Goal: Information Seeking & Learning: Check status

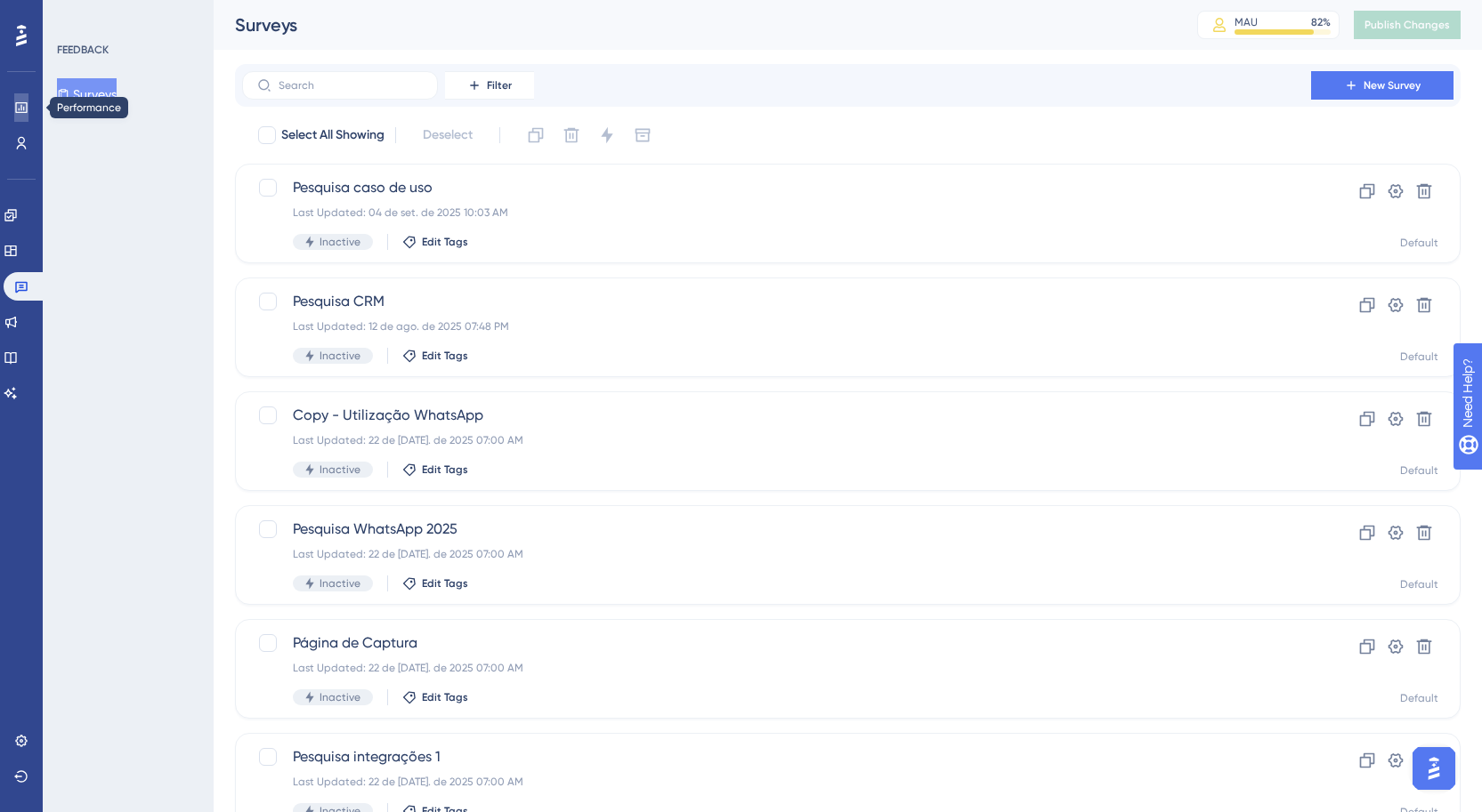
click at [14, 113] on link at bounding box center [20, 107] width 14 height 29
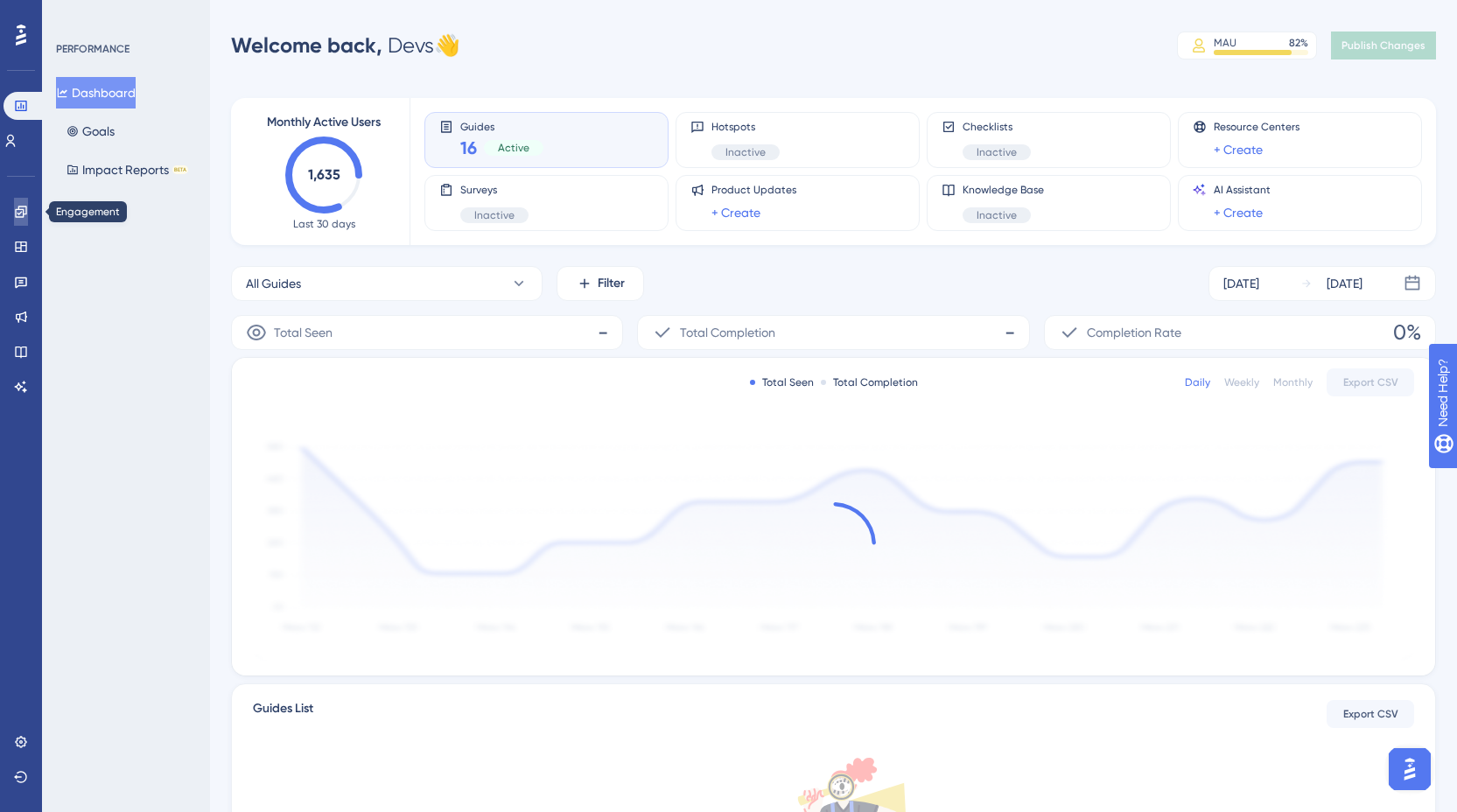
click at [28, 207] on link at bounding box center [20, 211] width 14 height 28
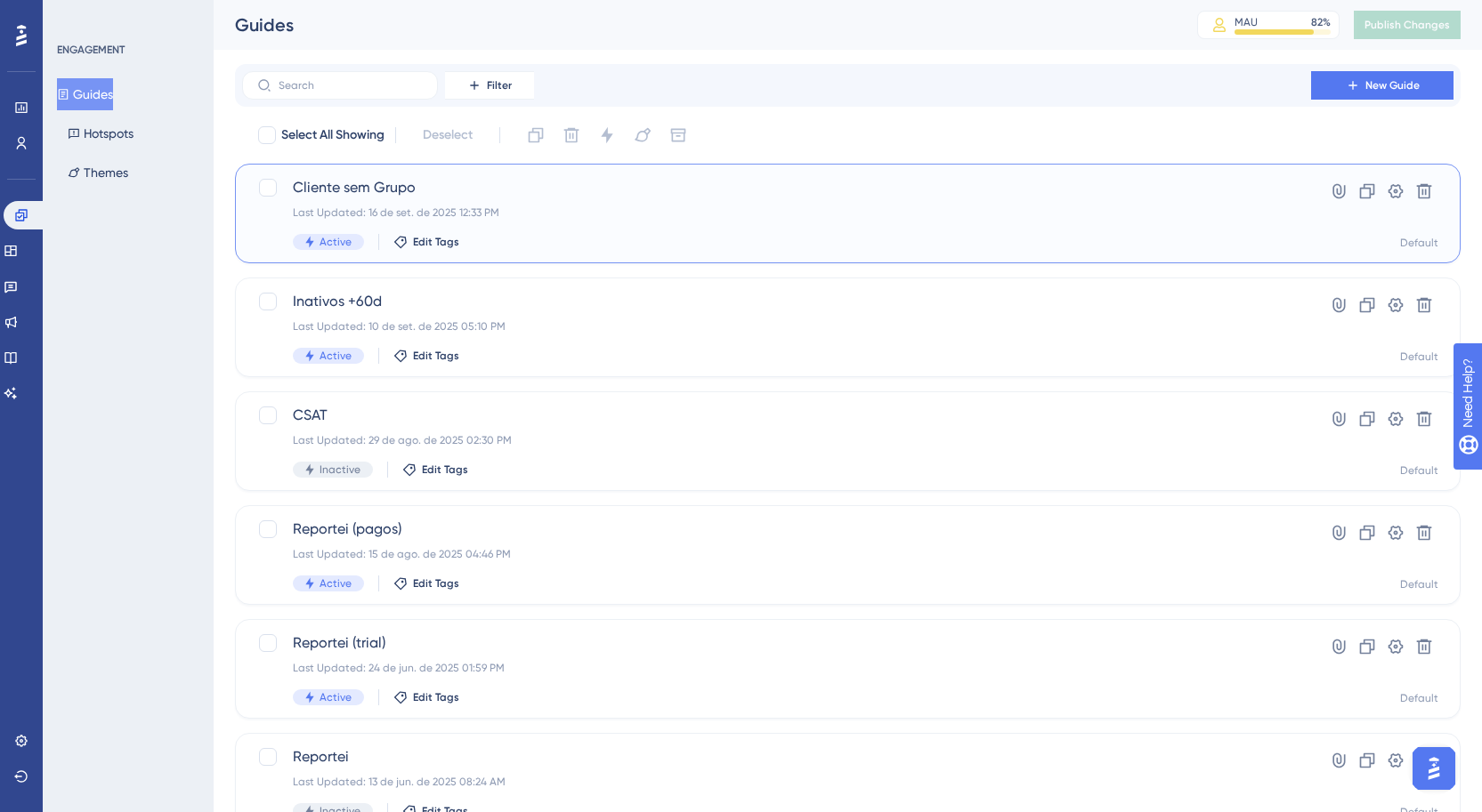
click at [476, 181] on span "Cliente sem Grupo" at bounding box center [776, 187] width 968 height 21
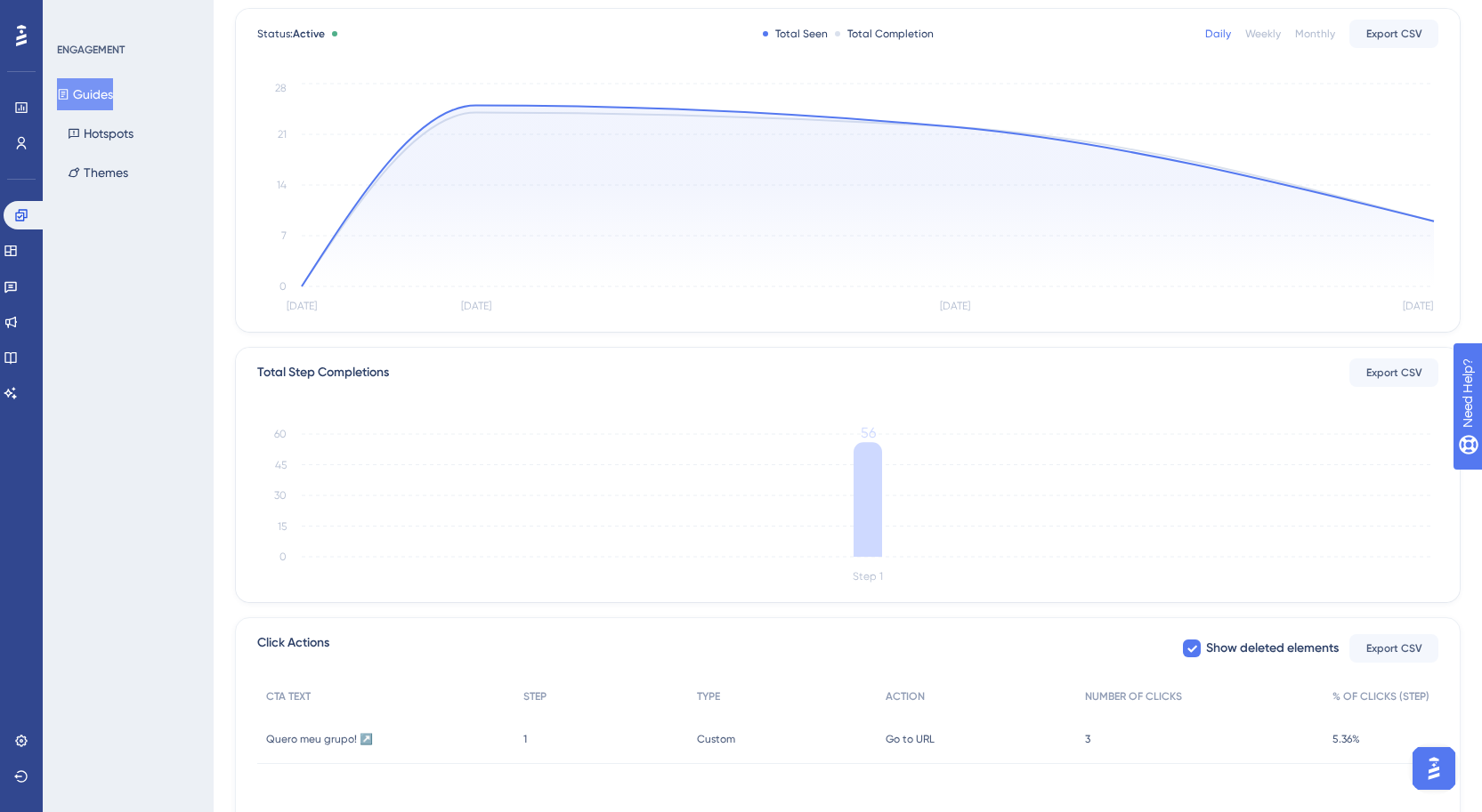
scroll to position [315, 0]
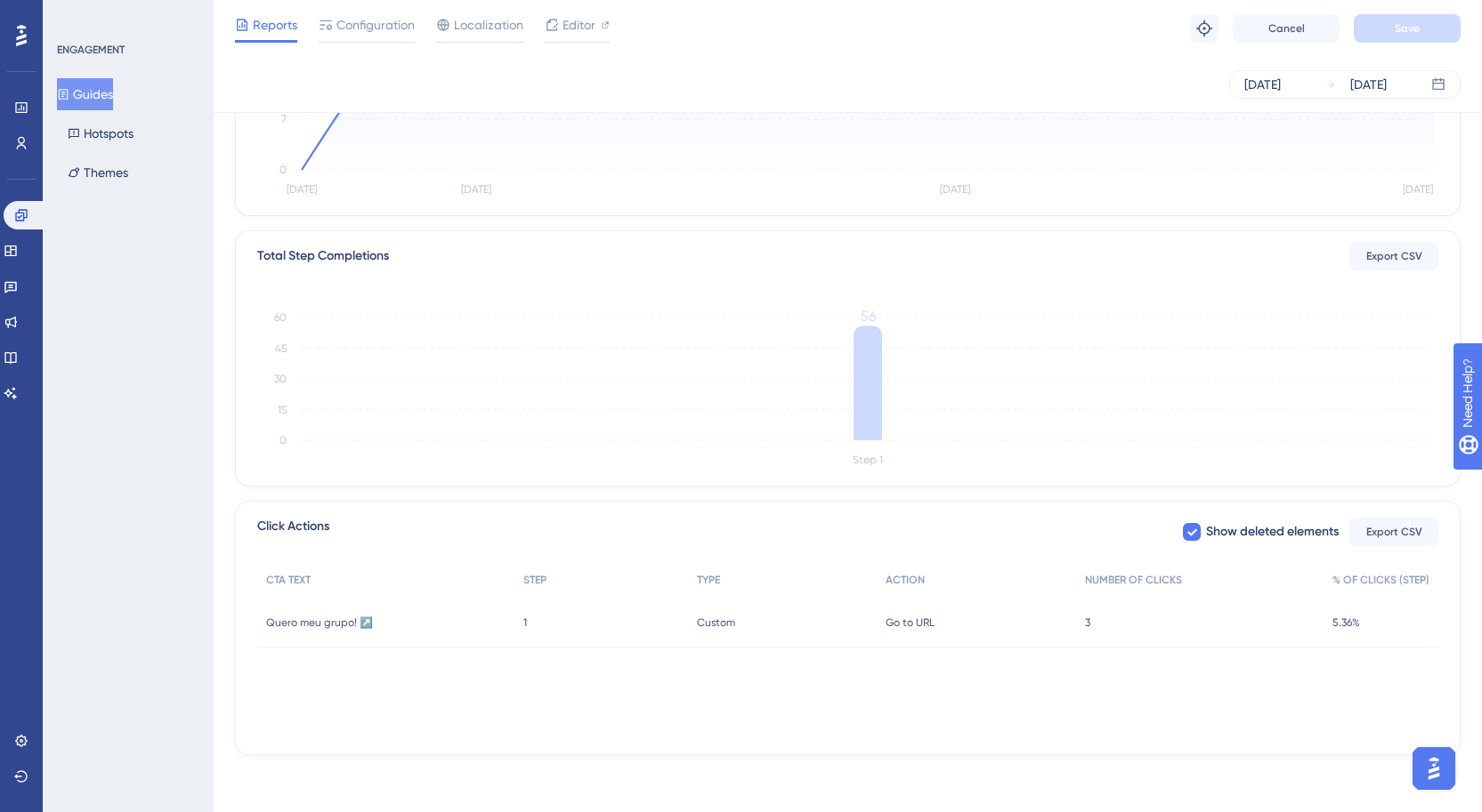
click at [1351, 622] on span "5.36%" at bounding box center [1347, 622] width 28 height 14
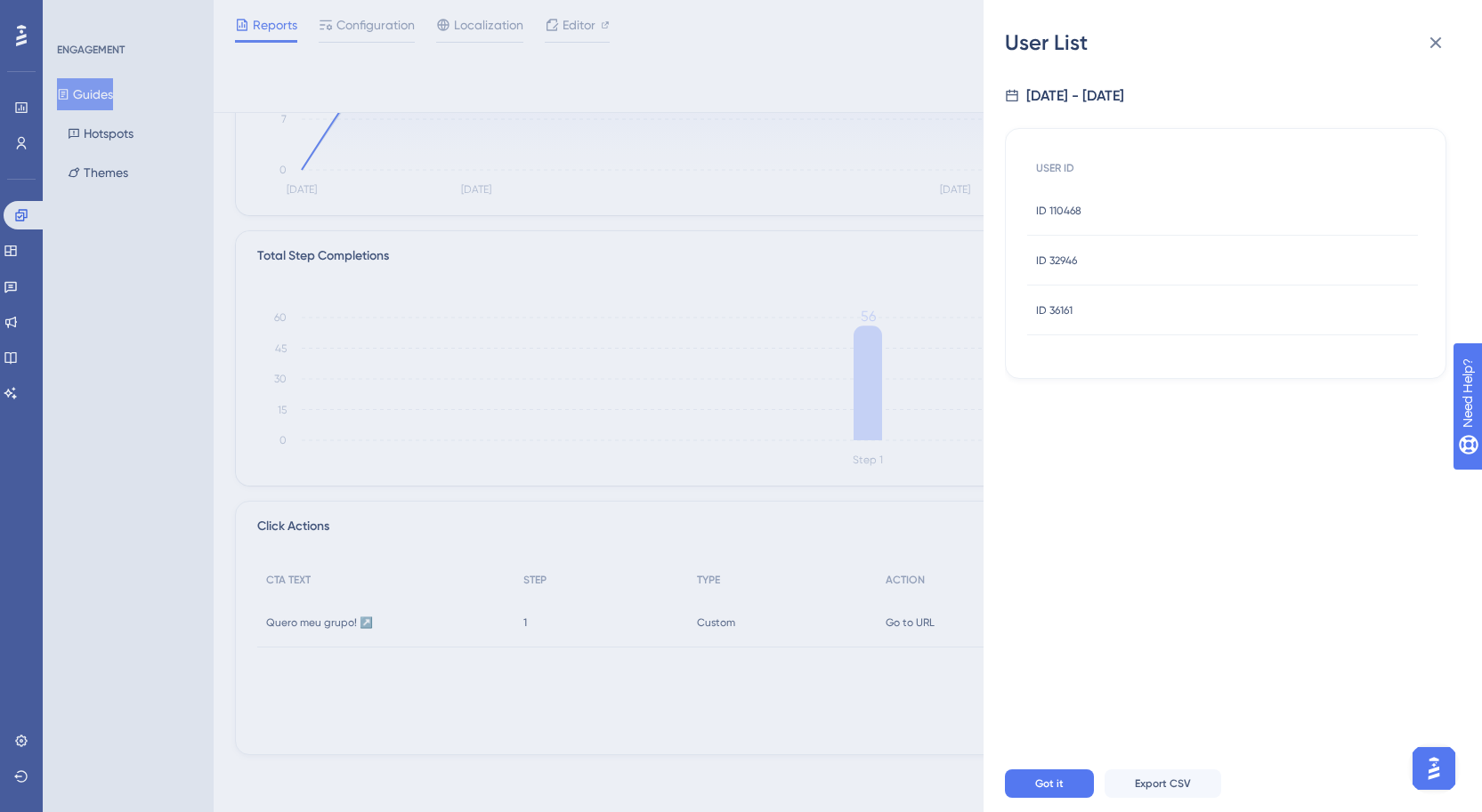
click at [1112, 245] on div "ID 32946 ID 32946" at bounding box center [1223, 261] width 391 height 50
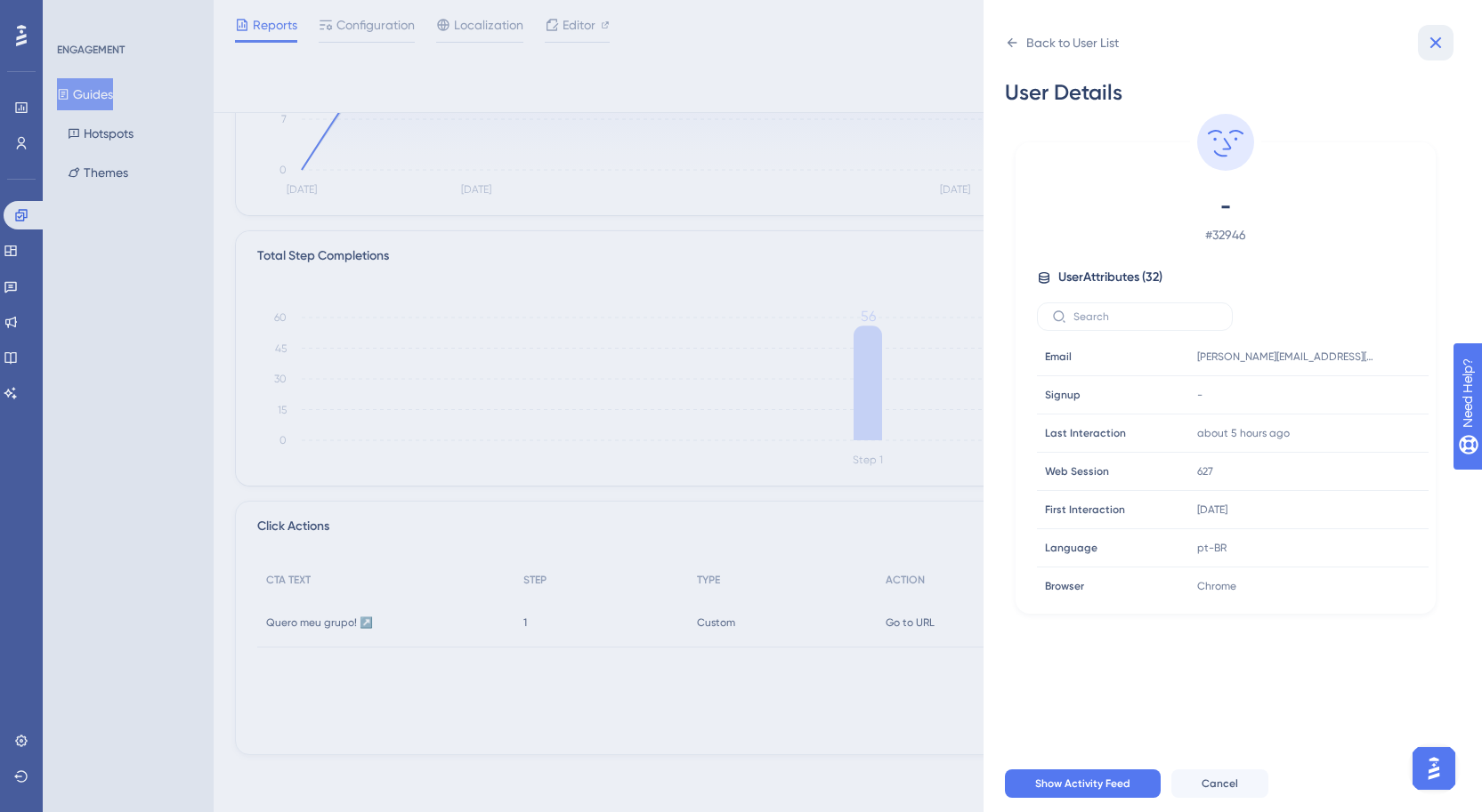
click at [1429, 45] on icon at bounding box center [1436, 43] width 21 height 21
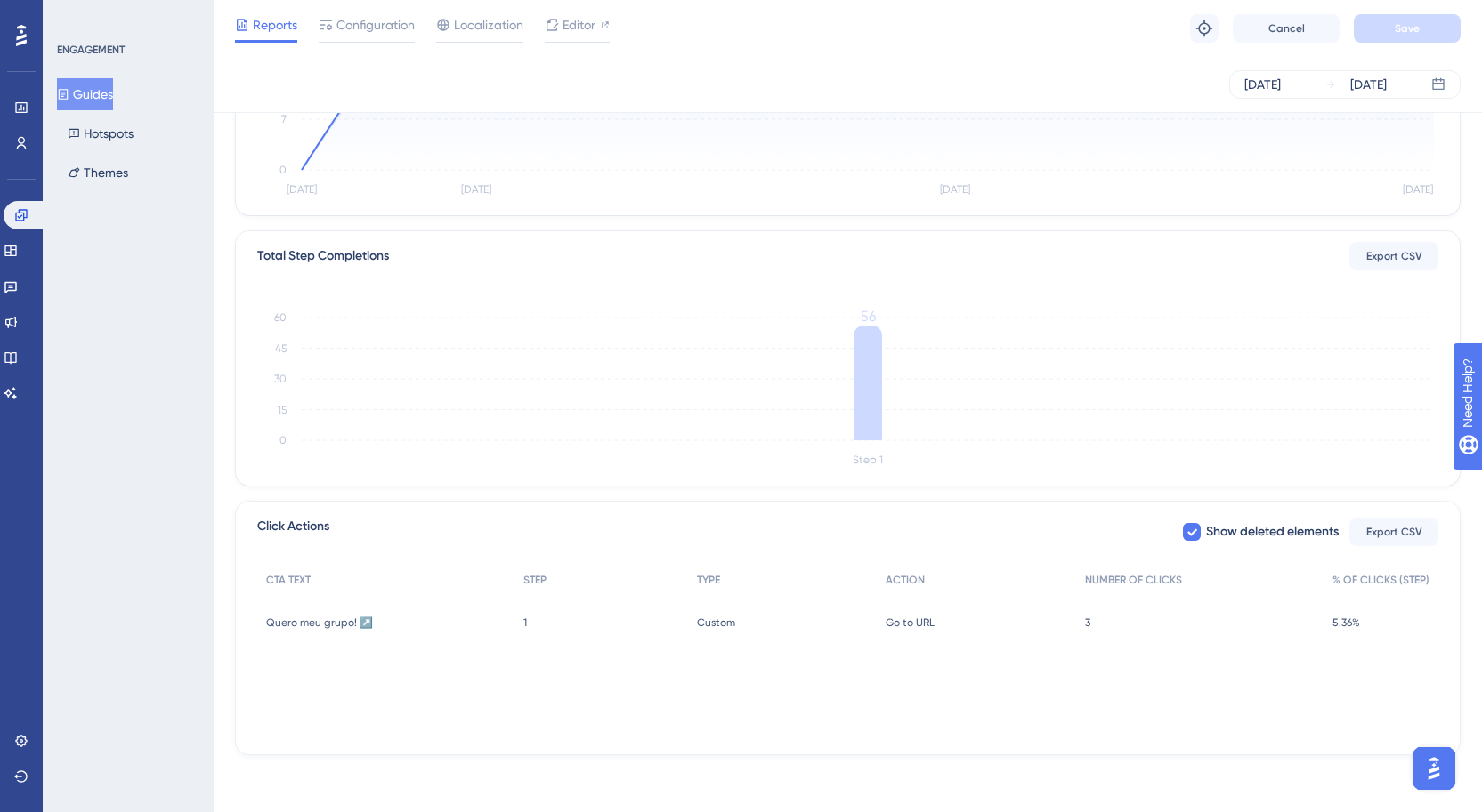
click at [1268, 621] on div "3 3" at bounding box center [1199, 623] width 247 height 50
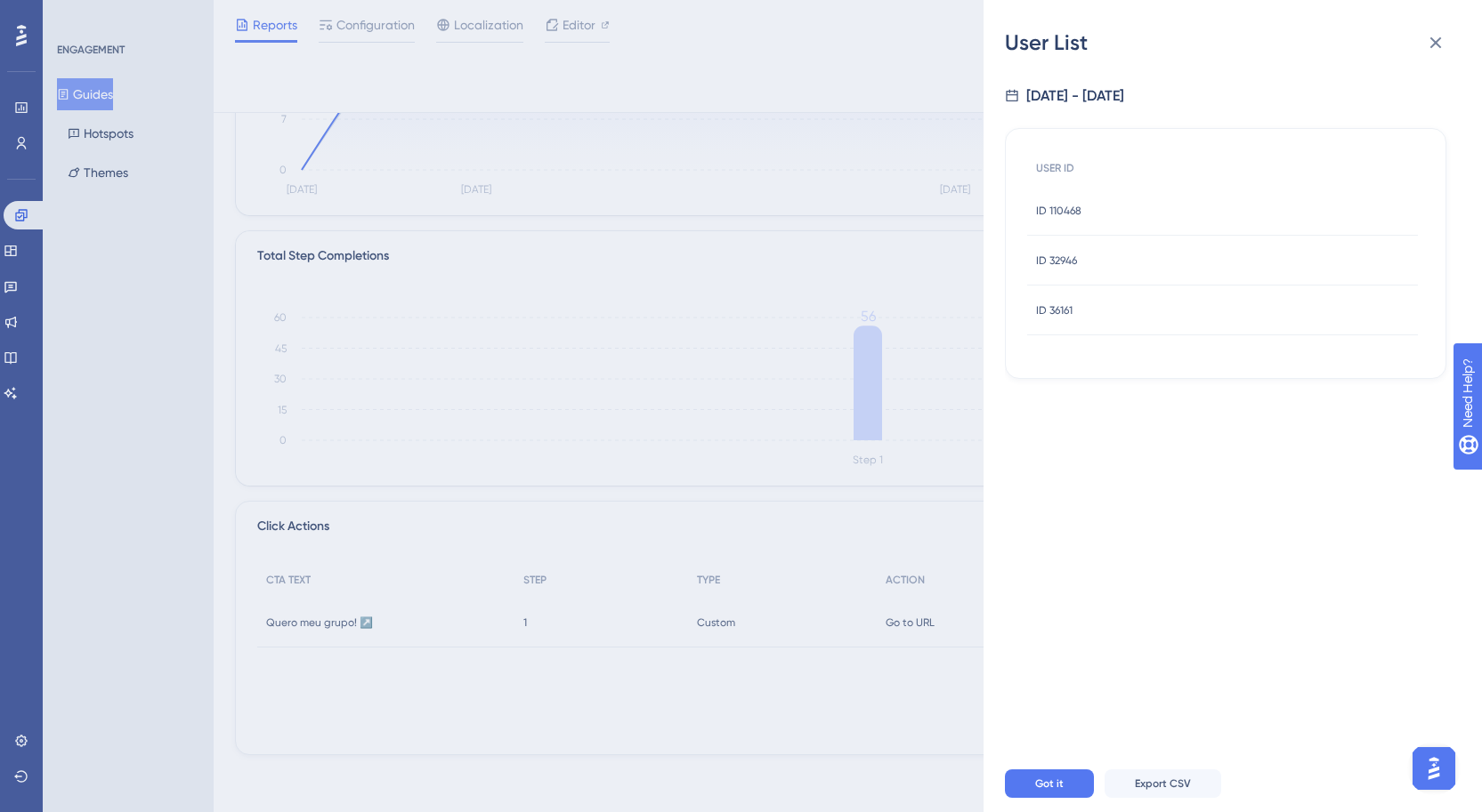
click at [625, 396] on div "User List [DATE] - [DATE] USER ID ID 110468 ID 110468 ID 32946 ID 32946 ID 3616…" at bounding box center [741, 406] width 1482 height 812
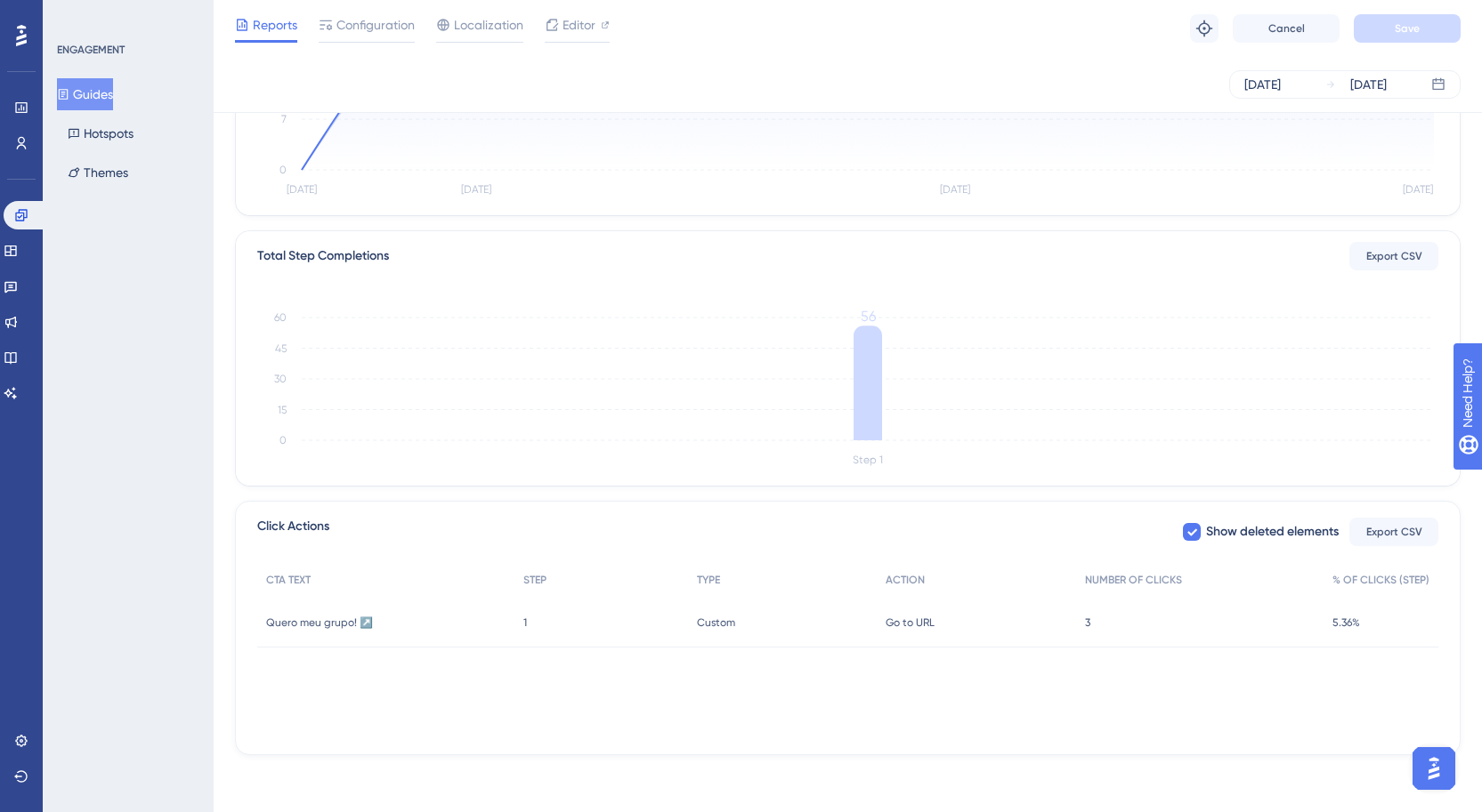
click at [1178, 628] on div "3 3" at bounding box center [1199, 623] width 247 height 50
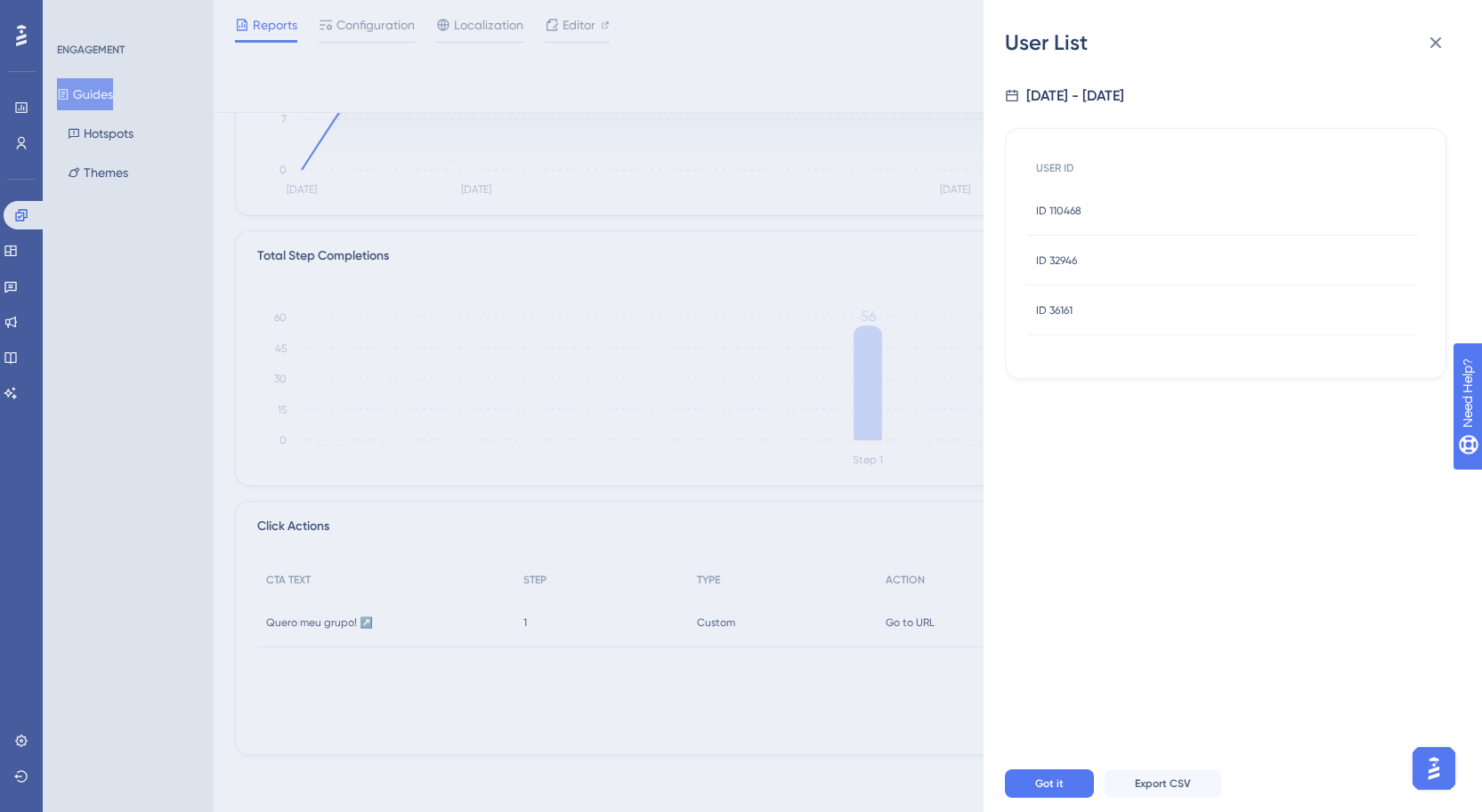
click at [1087, 244] on div "ID 32946 ID 32946" at bounding box center [1223, 261] width 391 height 50
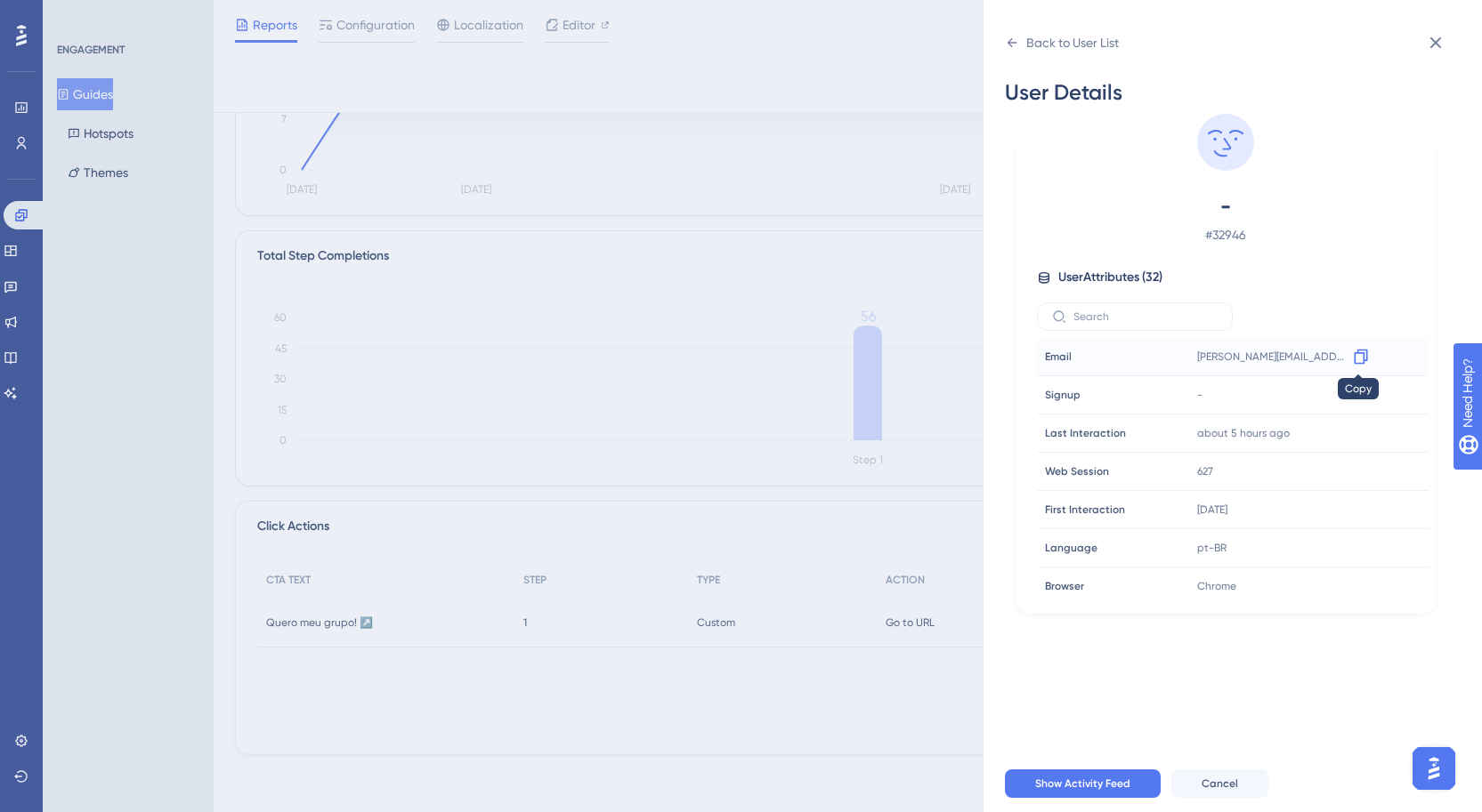
click at [1356, 356] on icon at bounding box center [1361, 356] width 18 height 18
click at [1438, 31] on button at bounding box center [1436, 43] width 35 height 35
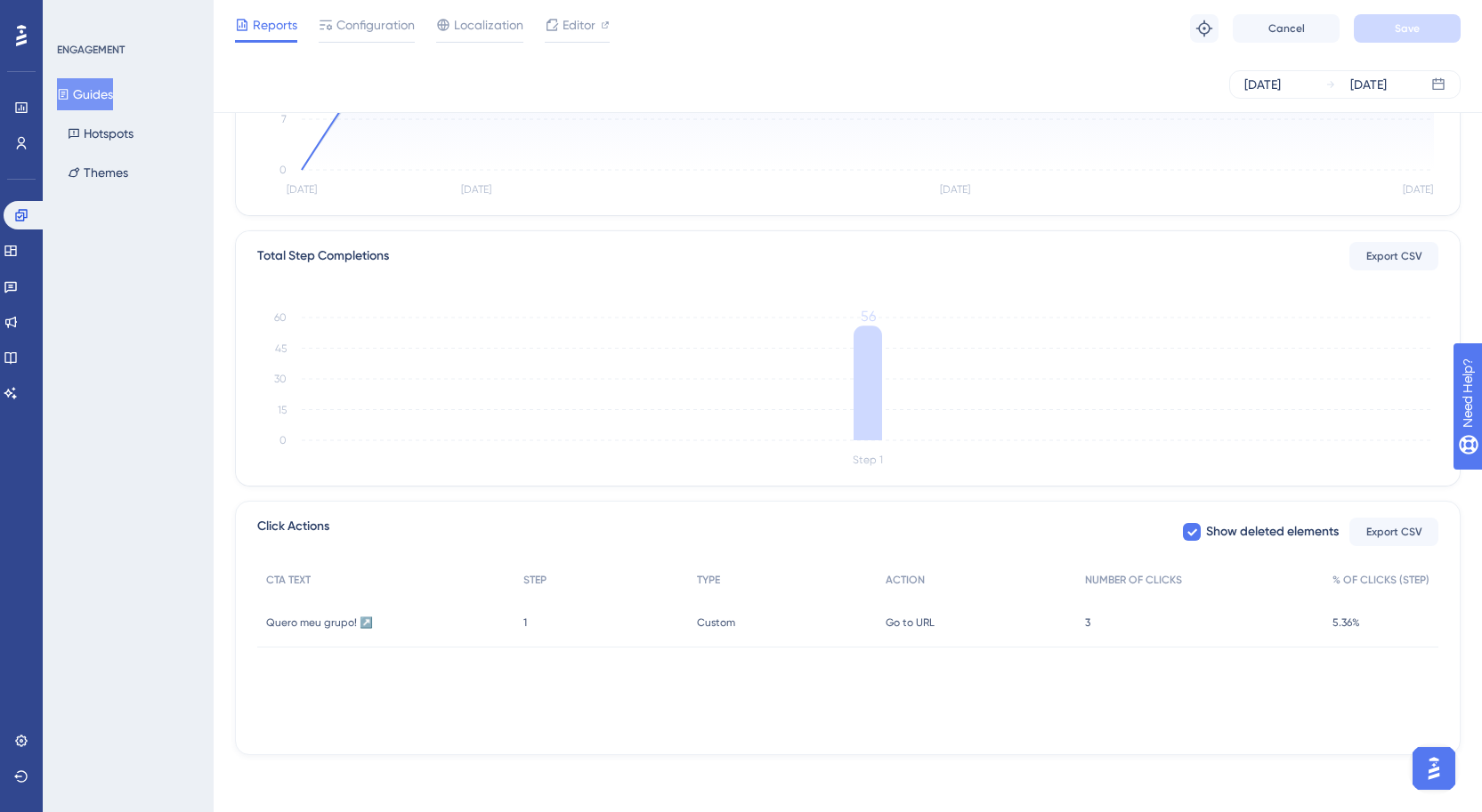
click at [1257, 609] on div "3 3" at bounding box center [1199, 623] width 247 height 50
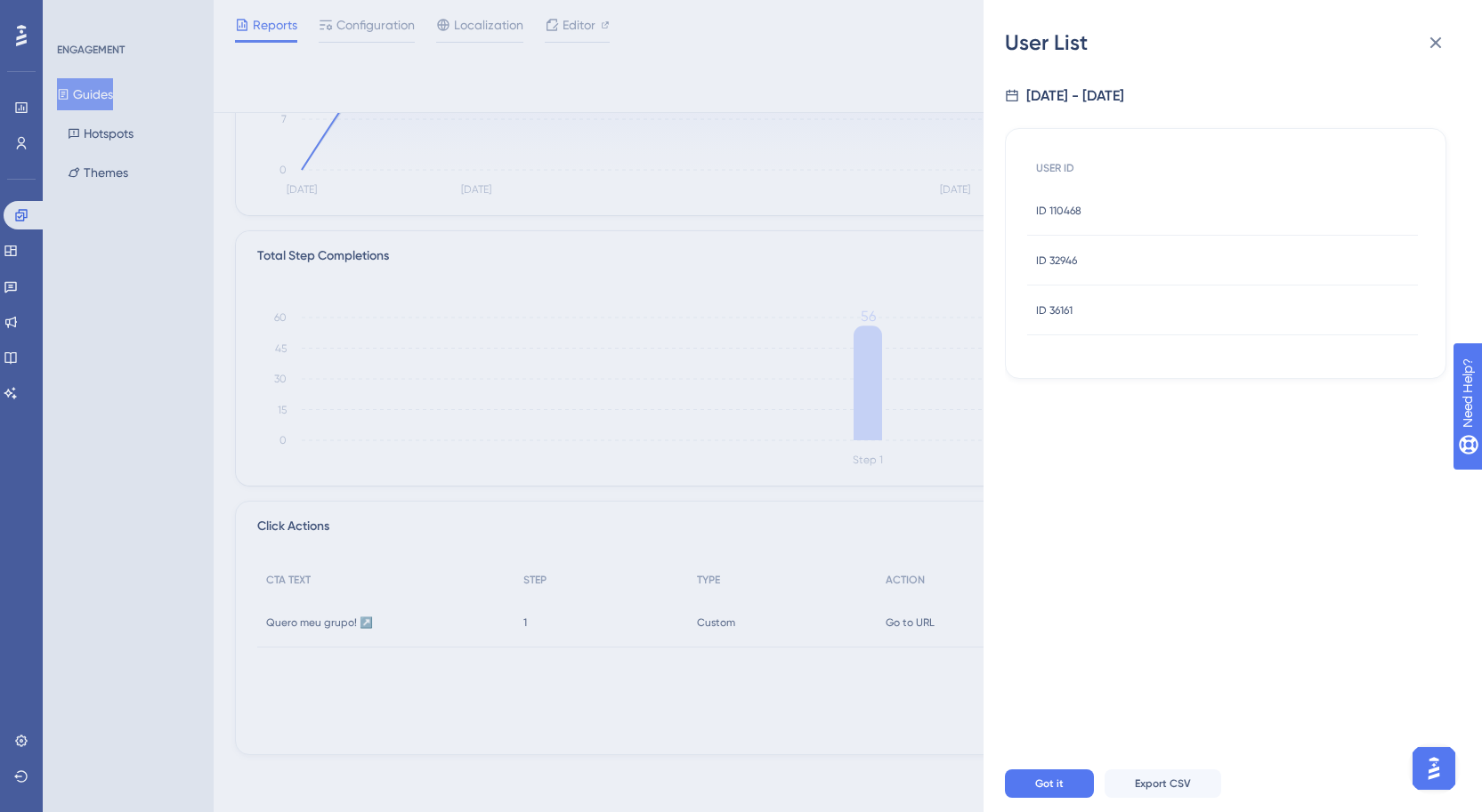
click at [1075, 206] on span "ID 110468" at bounding box center [1059, 210] width 45 height 14
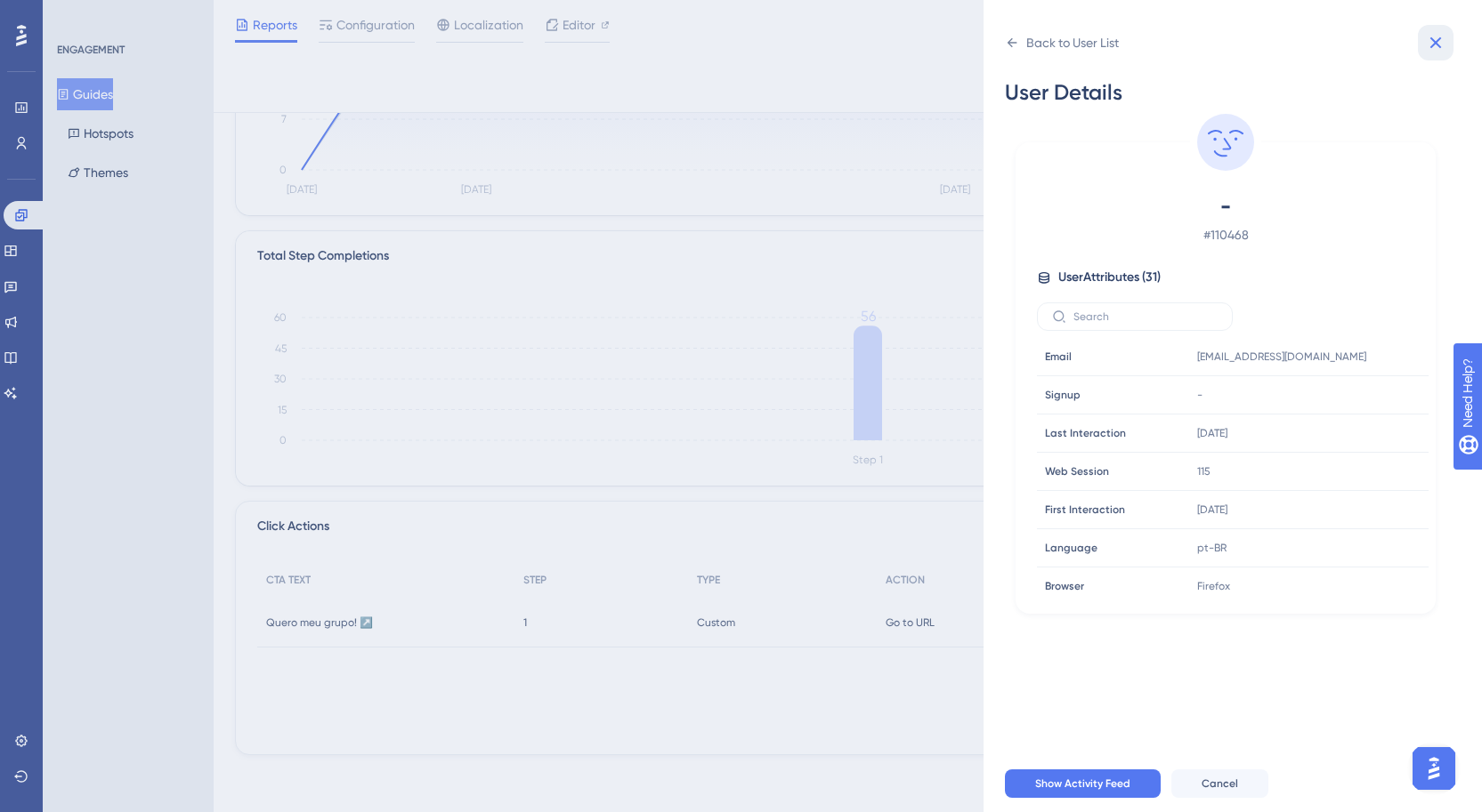
click at [1432, 33] on icon at bounding box center [1436, 43] width 21 height 21
